Goal: Find specific page/section: Find specific page/section

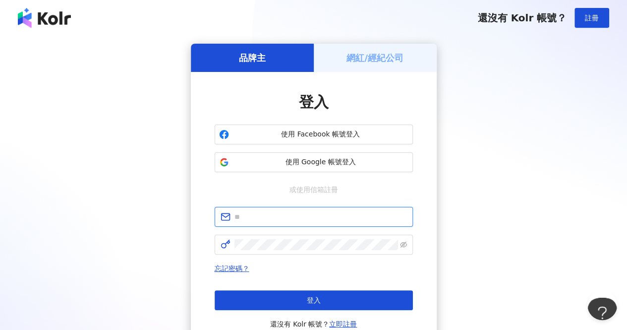
click at [319, 217] on input "text" at bounding box center [321, 216] width 173 height 11
type input "**********"
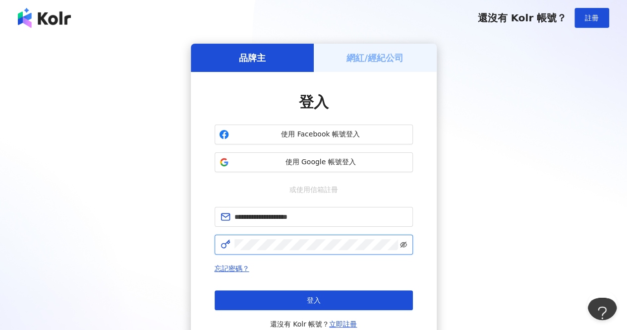
click at [406, 244] on icon "eye-invisible" at bounding box center [403, 244] width 7 height 6
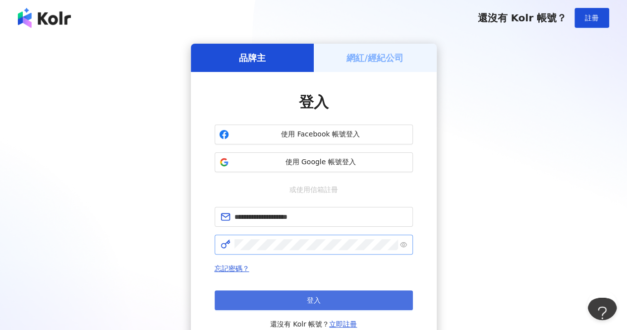
click at [372, 307] on button "登入" at bounding box center [314, 300] width 198 height 20
